Goal: Download file/media

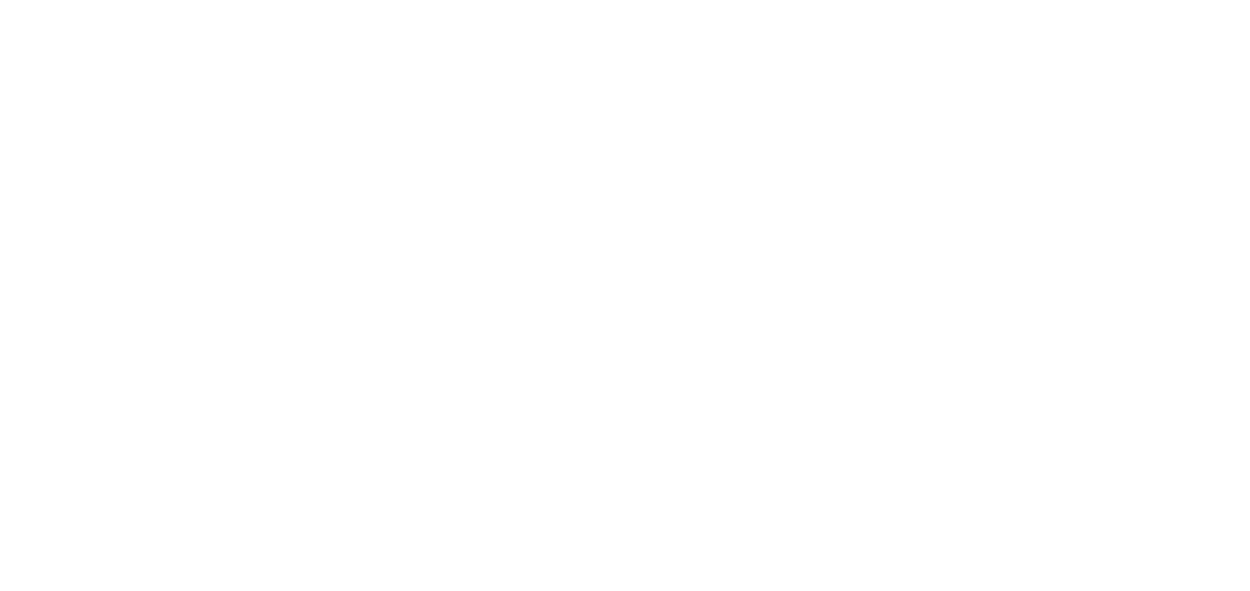
scroll to position [411, 0]
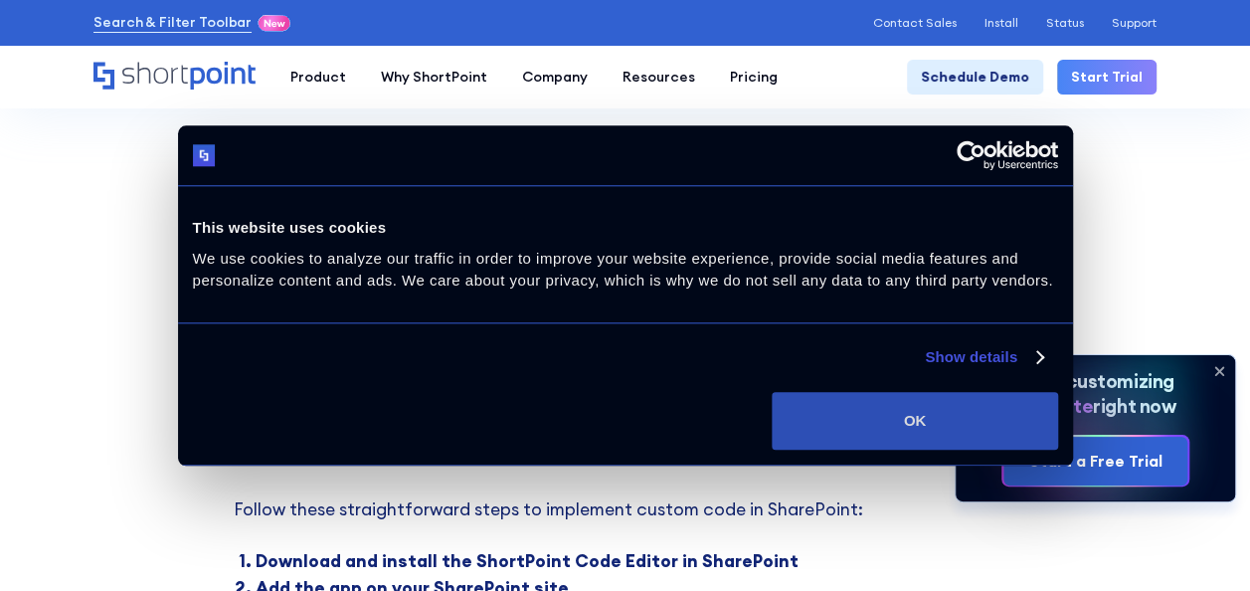
click at [982, 421] on button "OK" at bounding box center [914, 421] width 285 height 58
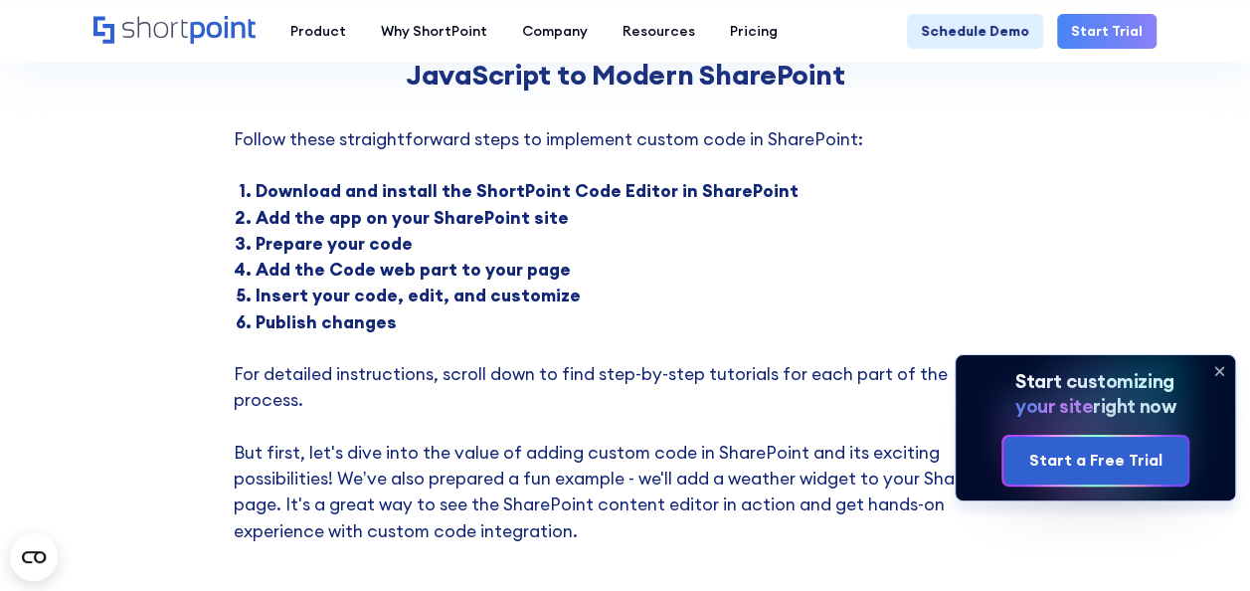
scroll to position [709, 0]
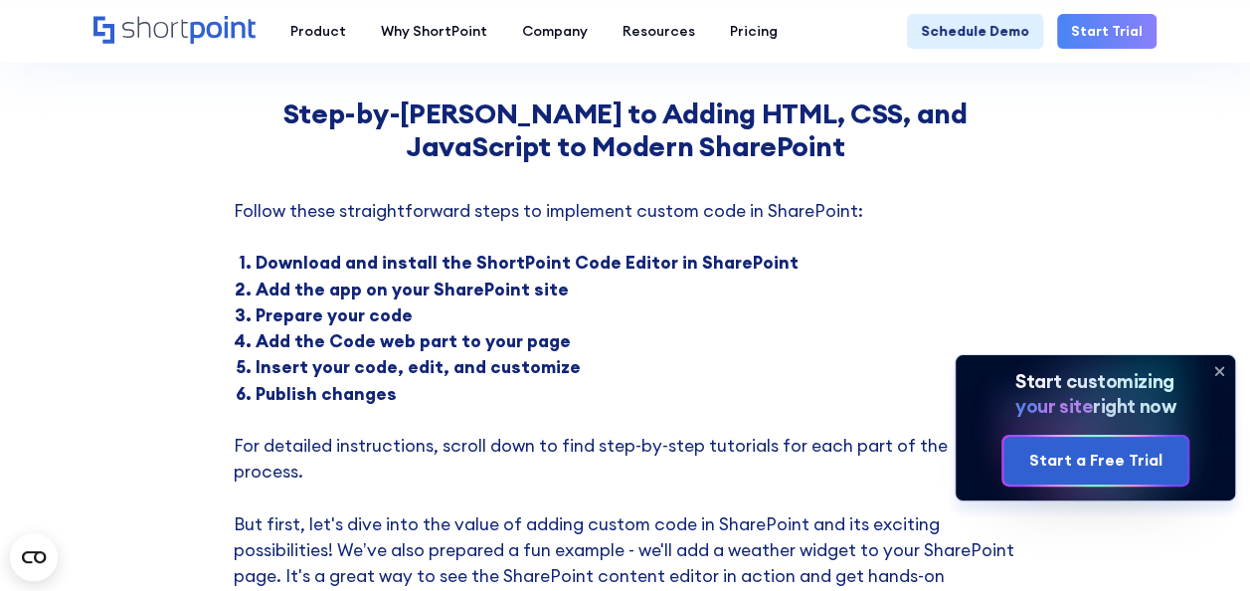
click at [1215, 370] on icon at bounding box center [1219, 371] width 32 height 32
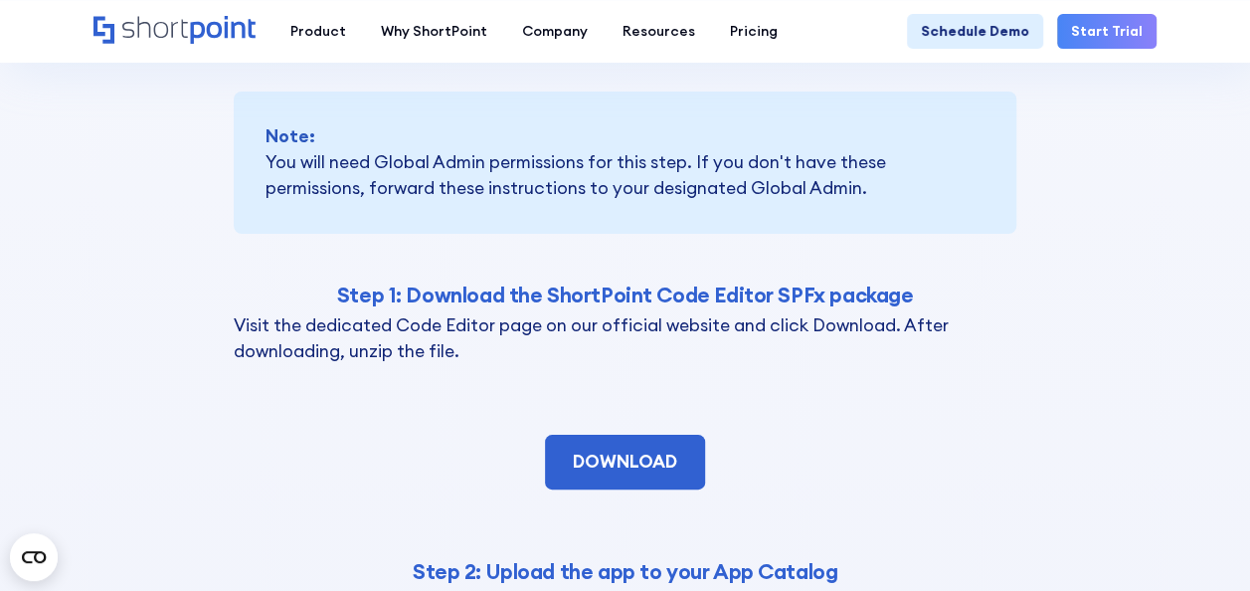
scroll to position [3792, 0]
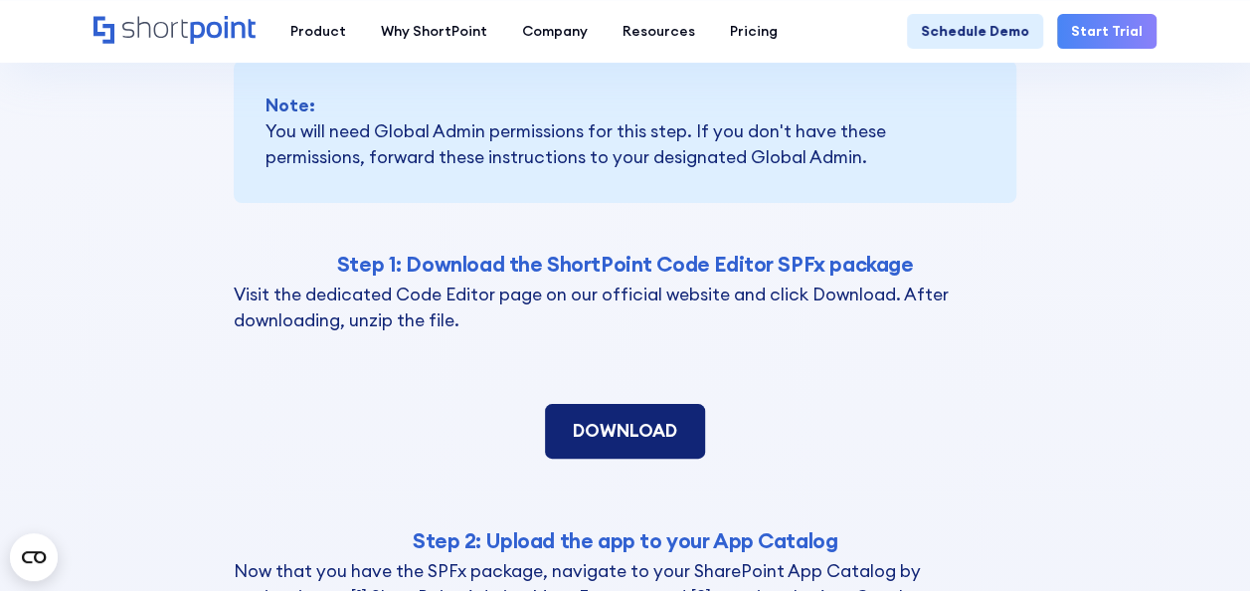
click at [640, 408] on link "DOWNLOAD" at bounding box center [625, 431] width 160 height 54
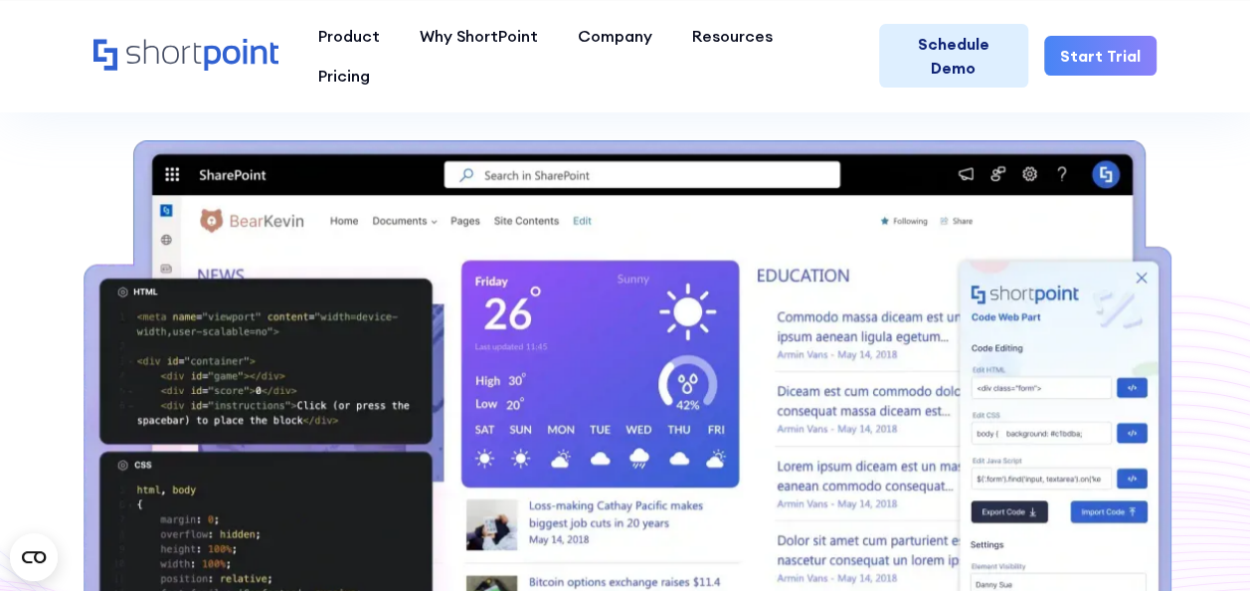
scroll to position [298, 0]
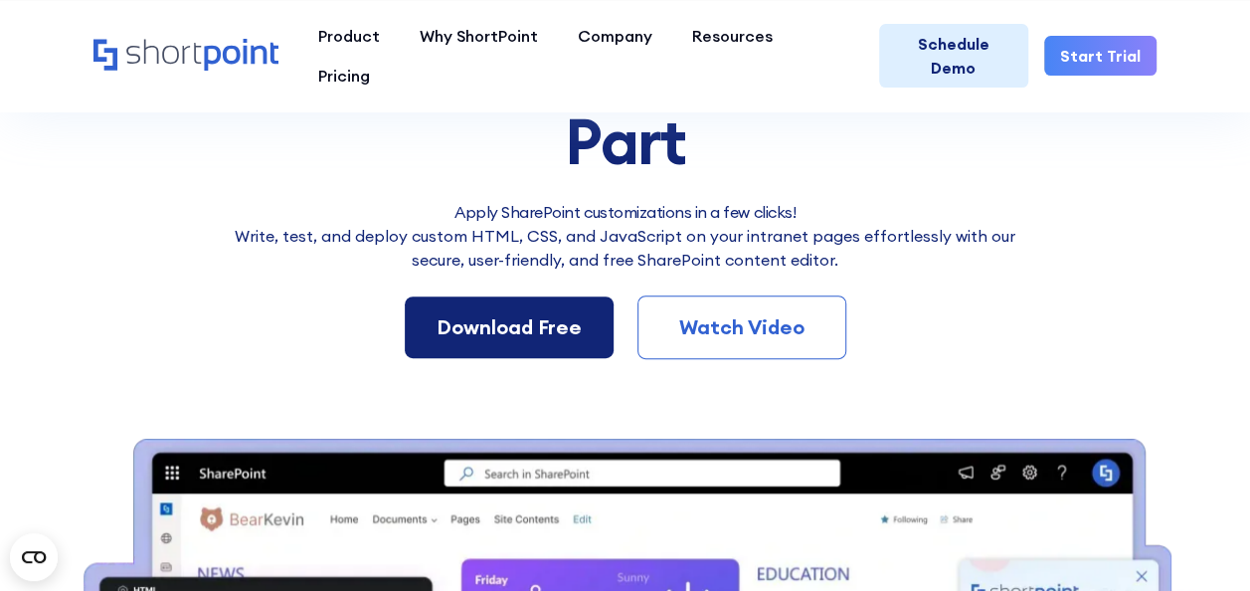
click at [485, 332] on div "Download Free" at bounding box center [509, 327] width 145 height 30
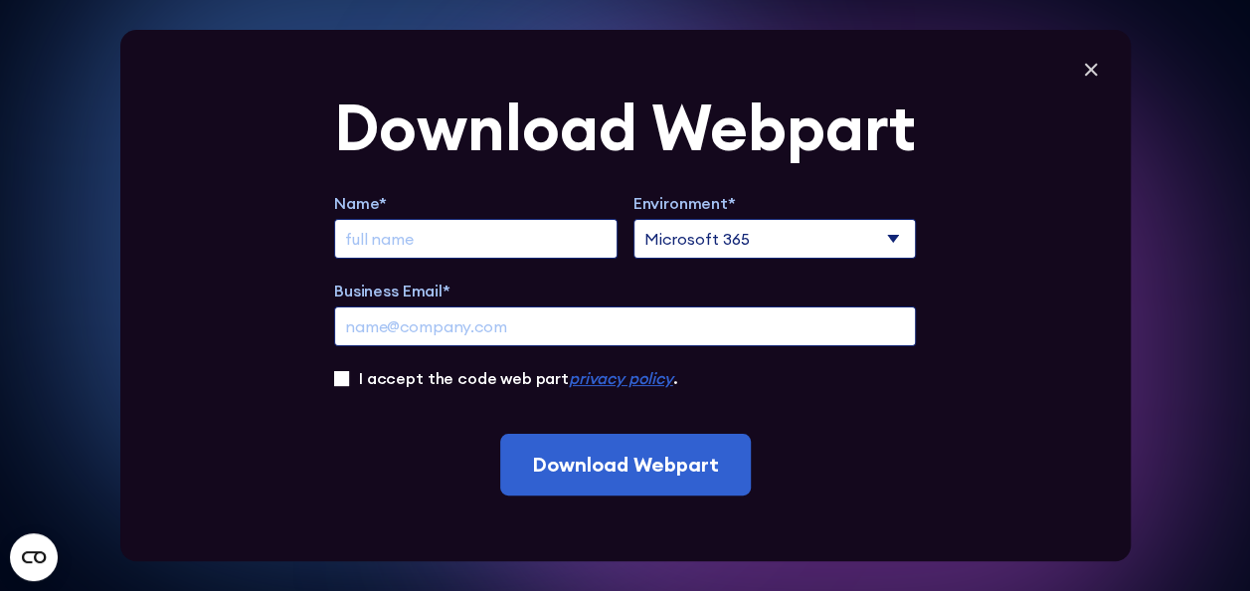
click at [523, 241] on input "Extend Trial" at bounding box center [475, 239] width 283 height 40
type input "Daniela Paucar"
click at [526, 356] on div "Name* Daniela Paucar Environment* Microsoft 365 SharePoint Online SharePoint 20…" at bounding box center [625, 290] width 582 height 199
click at [534, 326] on input "Business Email*" at bounding box center [625, 326] width 582 height 40
type input "dpaucar@pluspetrol.net"
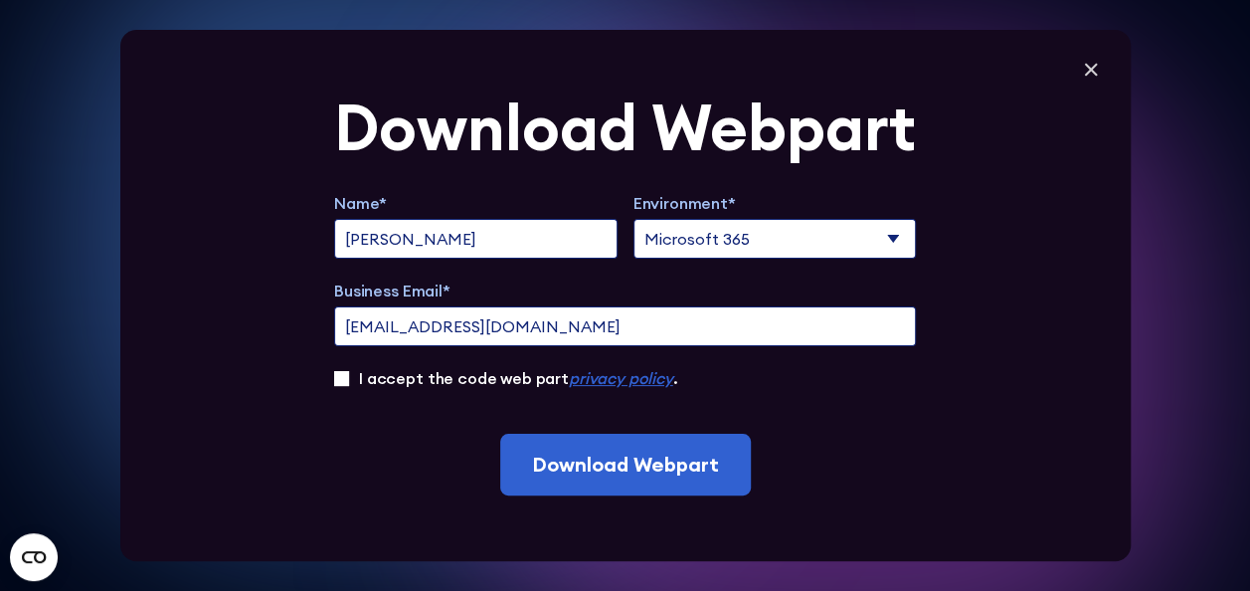
click at [349, 371] on input "I accept the code web part privacy policy ." at bounding box center [341, 378] width 15 height 15
checkbox input "true"
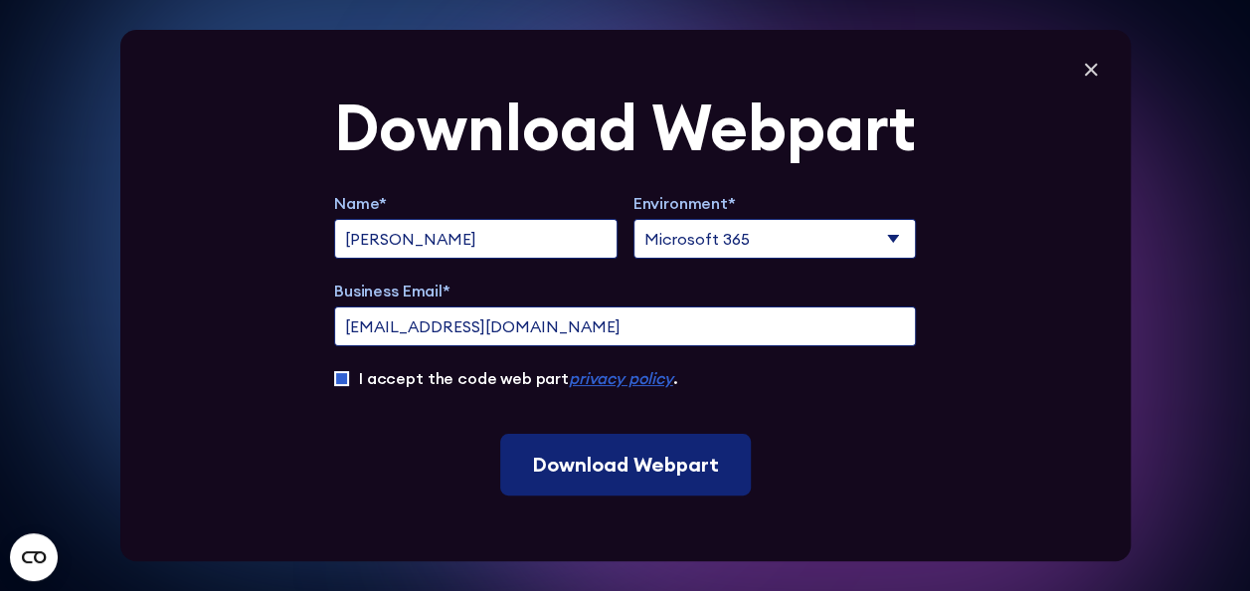
click at [653, 473] on input "Download Webpart" at bounding box center [625, 465] width 251 height 62
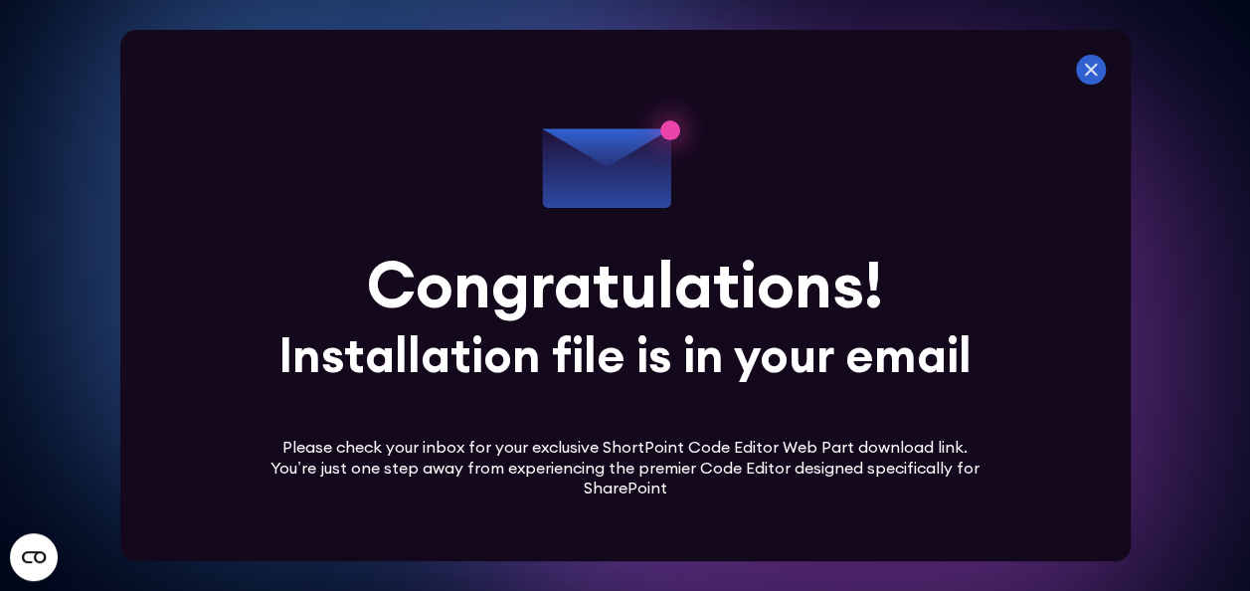
click at [1097, 77] on icon at bounding box center [1091, 70] width 30 height 30
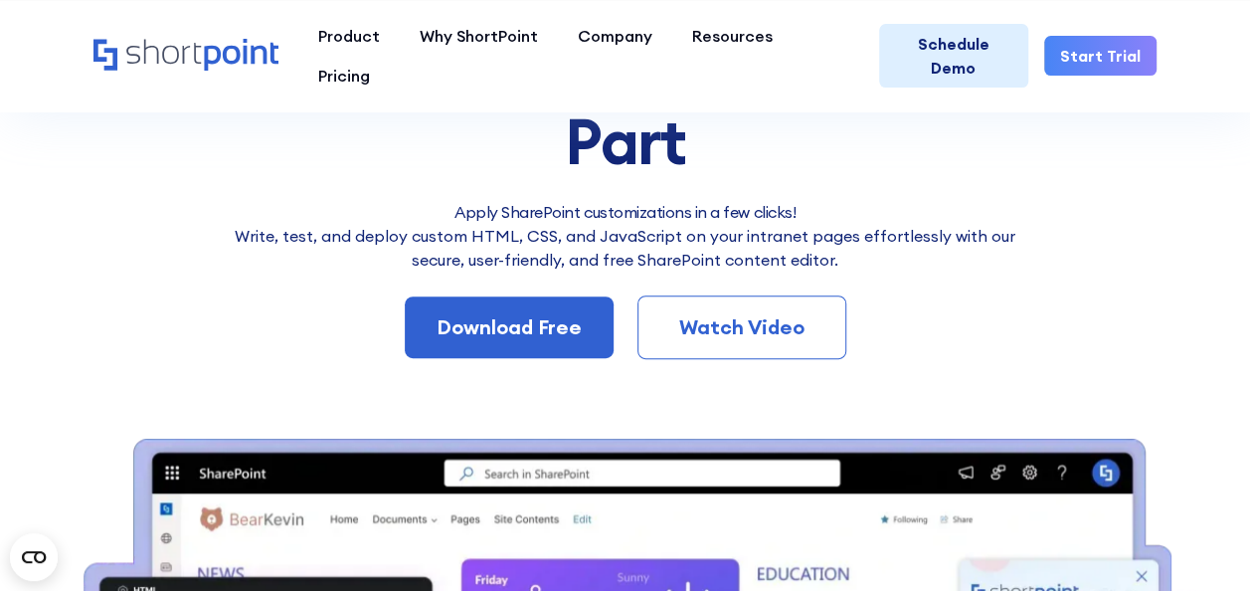
click at [710, 364] on div "BEST SHAREPOINT CODE EDITOR Add SharePoint Custom Code with ShortPoint's Free C…" at bounding box center [626, 516] width 1094 height 1184
click at [723, 325] on div "Watch Video" at bounding box center [741, 327] width 143 height 30
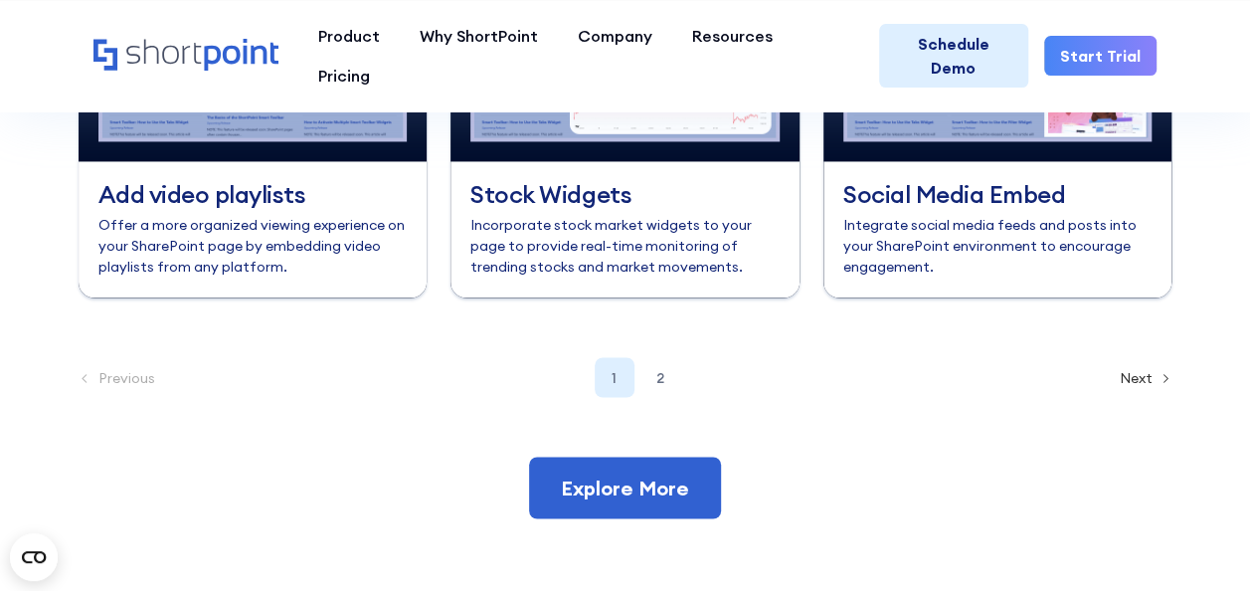
scroll to position [9022, 0]
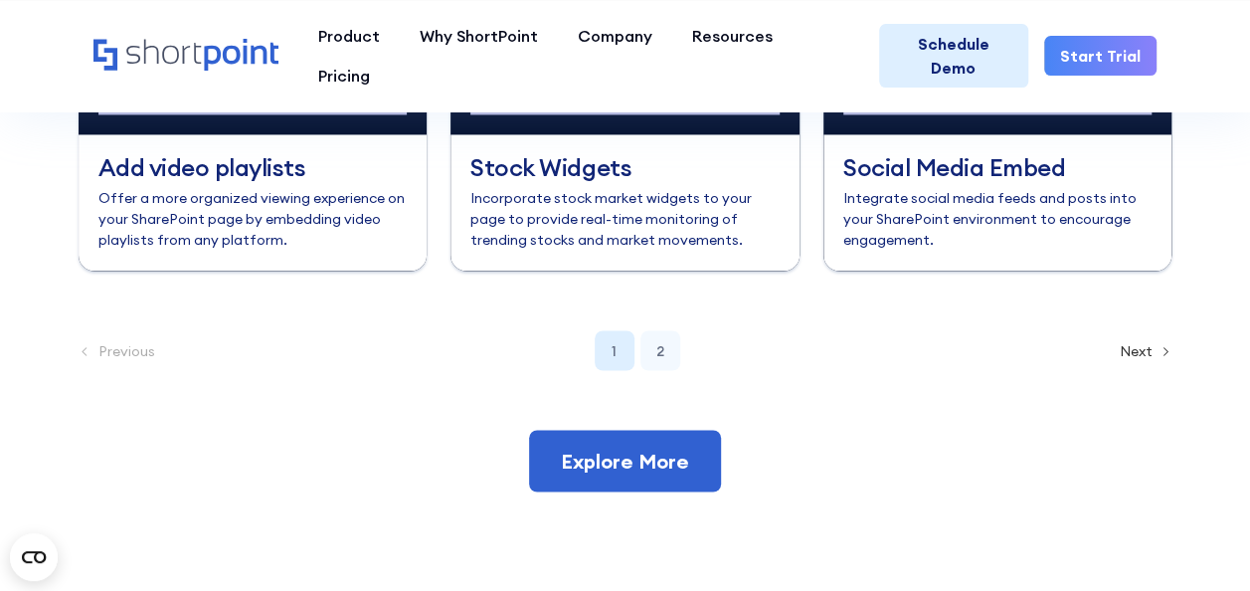
click at [673, 358] on div "2" at bounding box center [660, 350] width 40 height 40
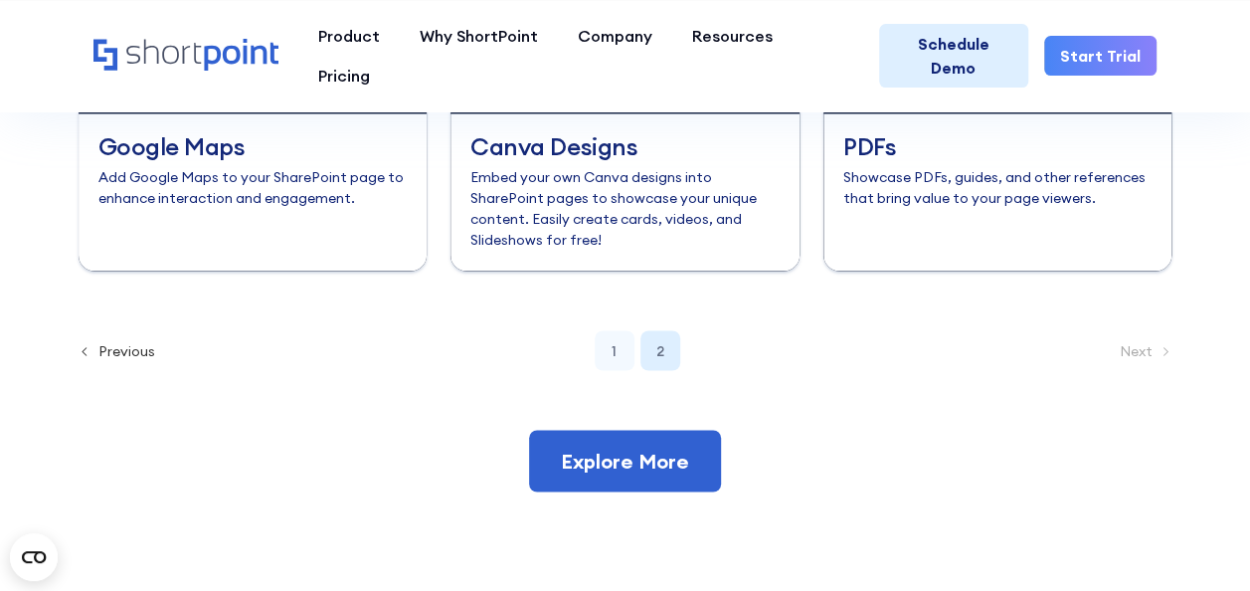
click at [624, 364] on div "1" at bounding box center [615, 350] width 40 height 40
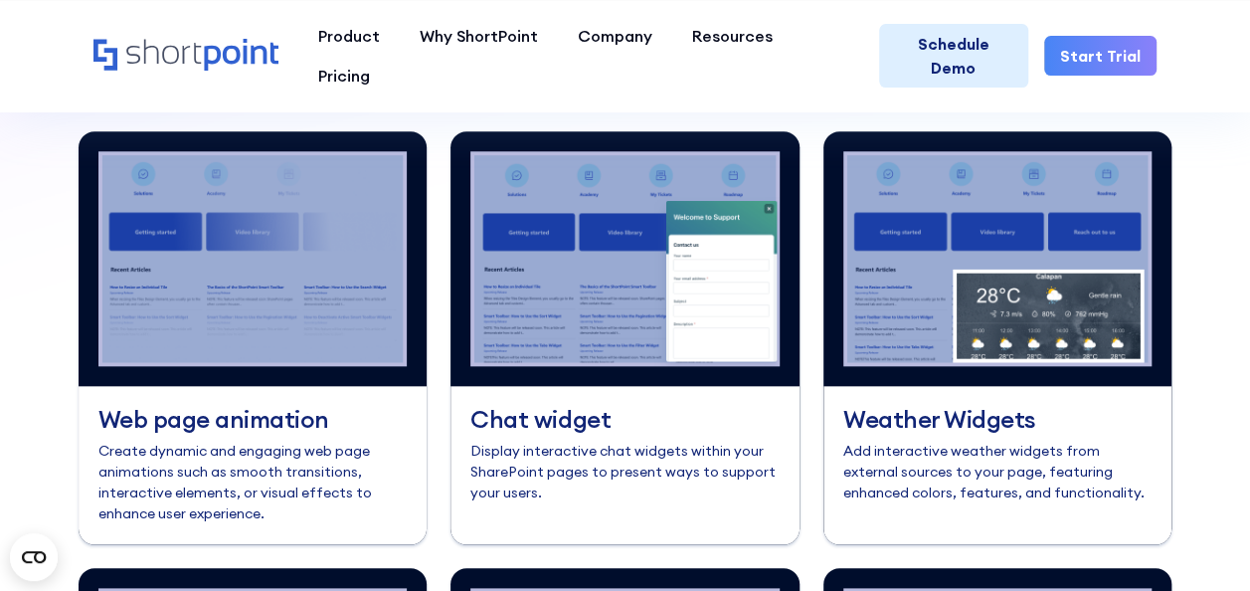
scroll to position [8326, 0]
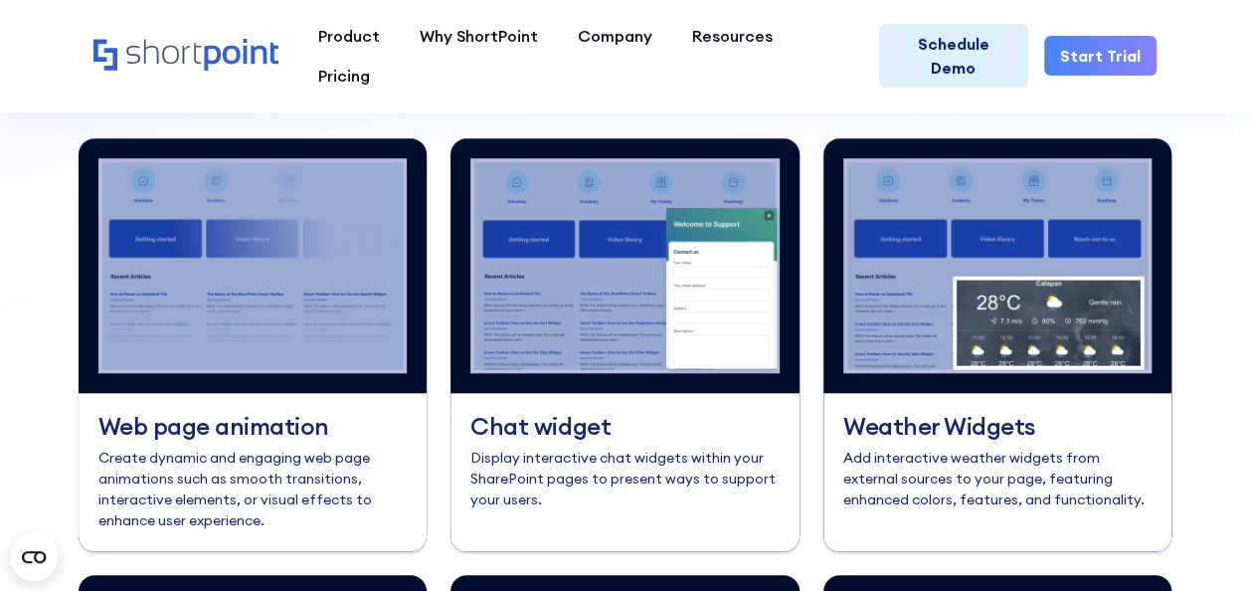
click at [495, 434] on div "Chat widget Display interactive chat widgets within your SharePoint pages to pr…" at bounding box center [624, 471] width 349 height 157
